Goal: Transaction & Acquisition: Purchase product/service

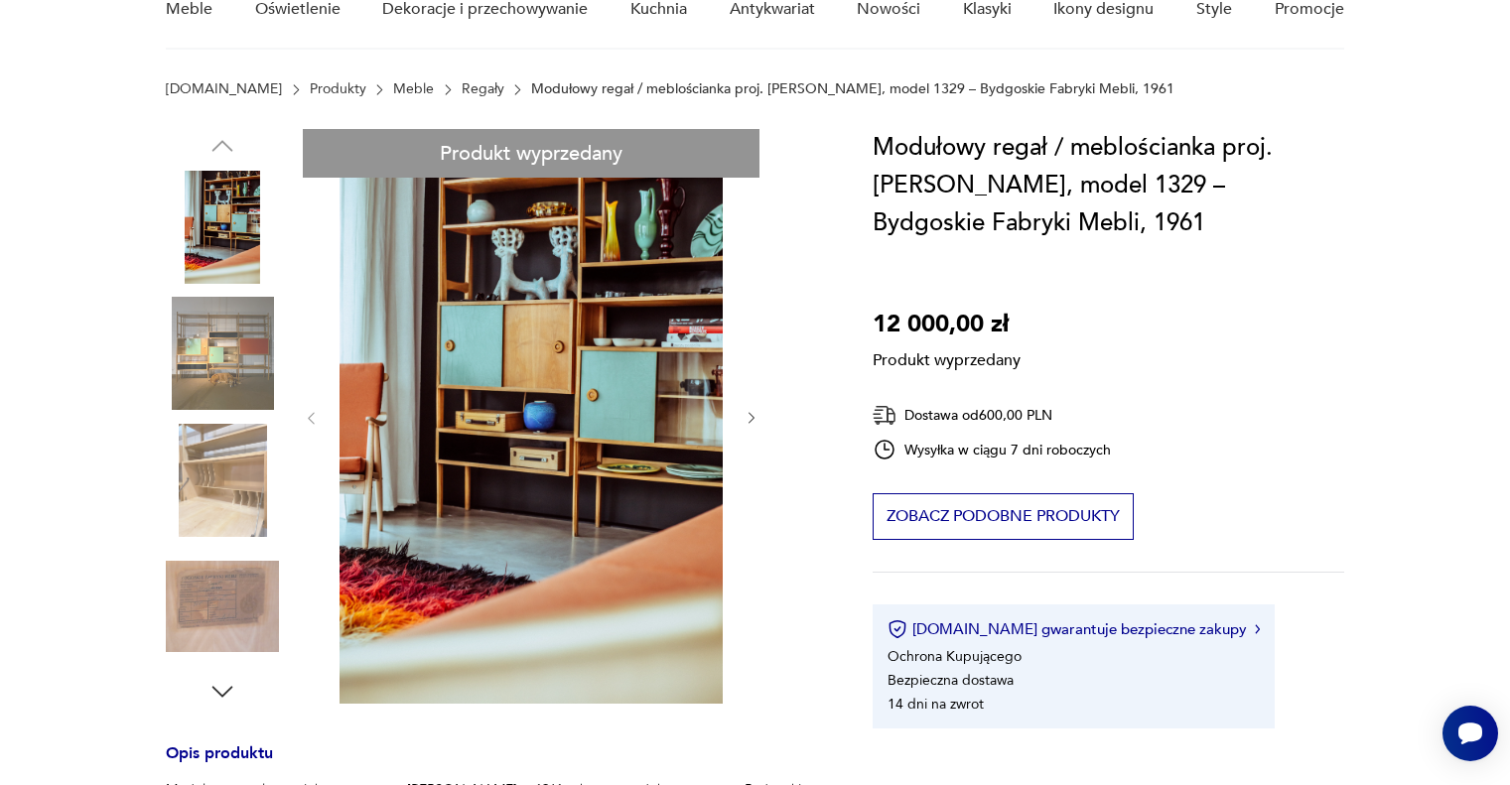
scroll to position [99, 0]
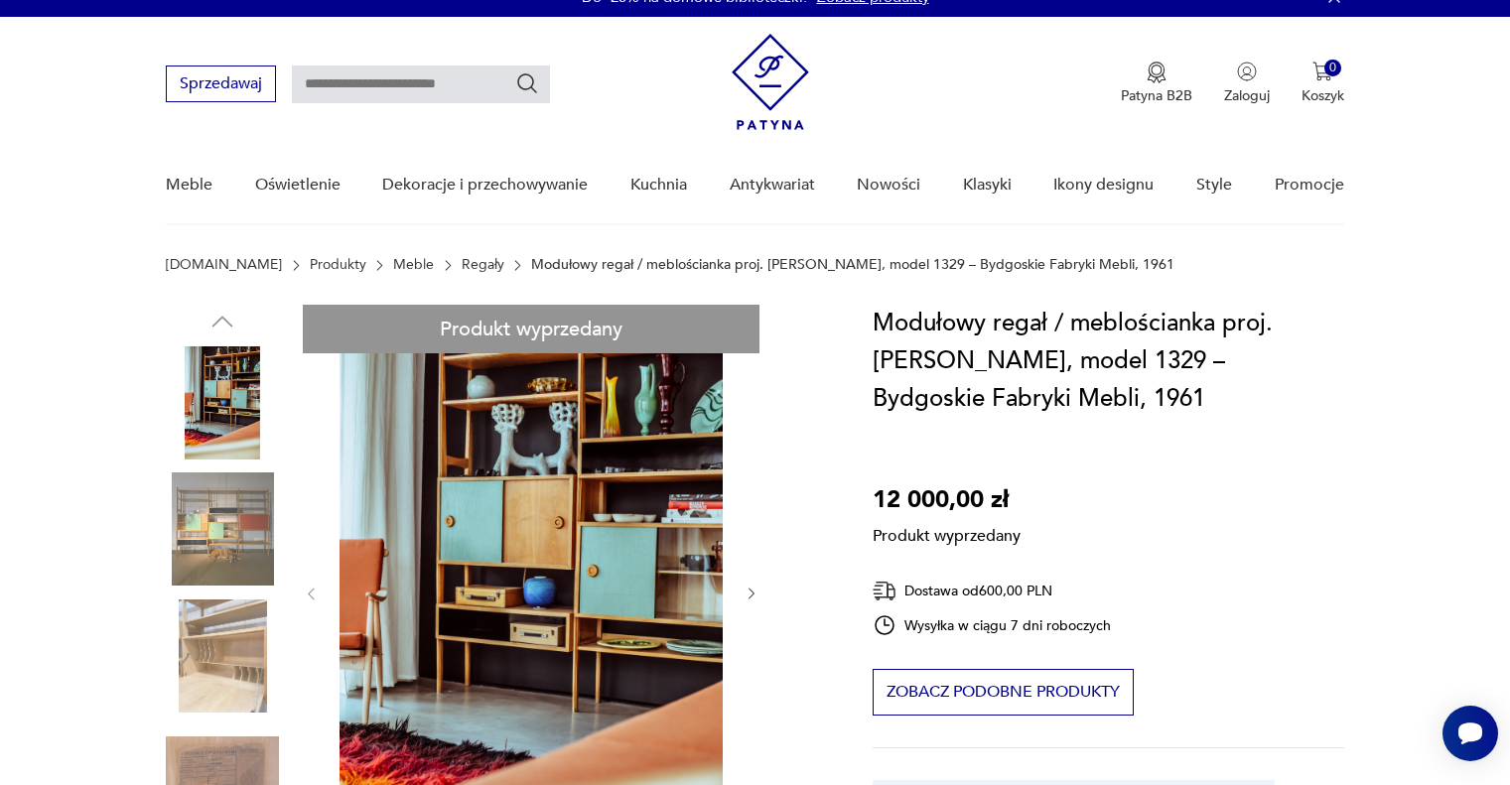
scroll to position [0, 0]
